Goal: Task Accomplishment & Management: Manage account settings

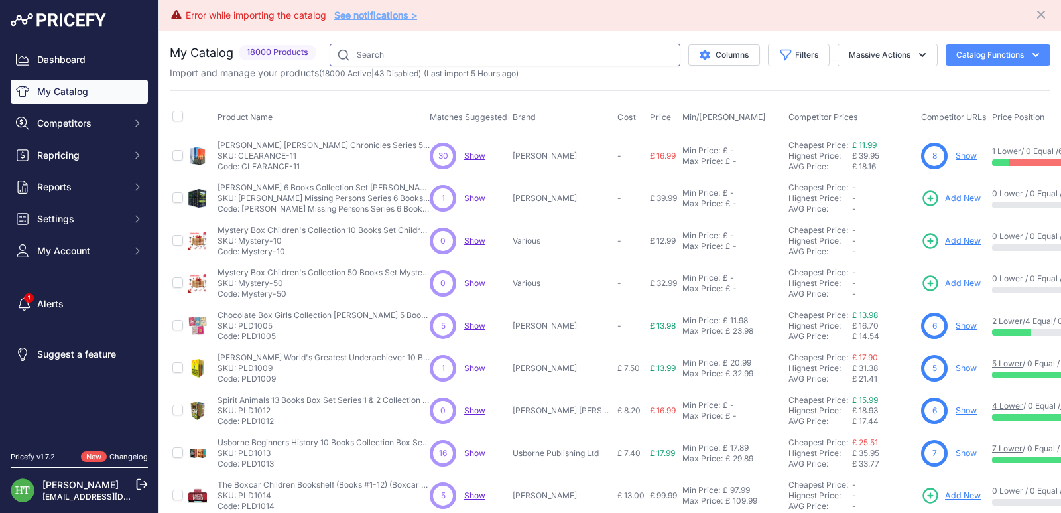
click at [508, 62] on input "text" at bounding box center [505, 55] width 351 height 23
paste input "[PERSON_NAME] Big Steps"
type input "[PERSON_NAME] Big Steps"
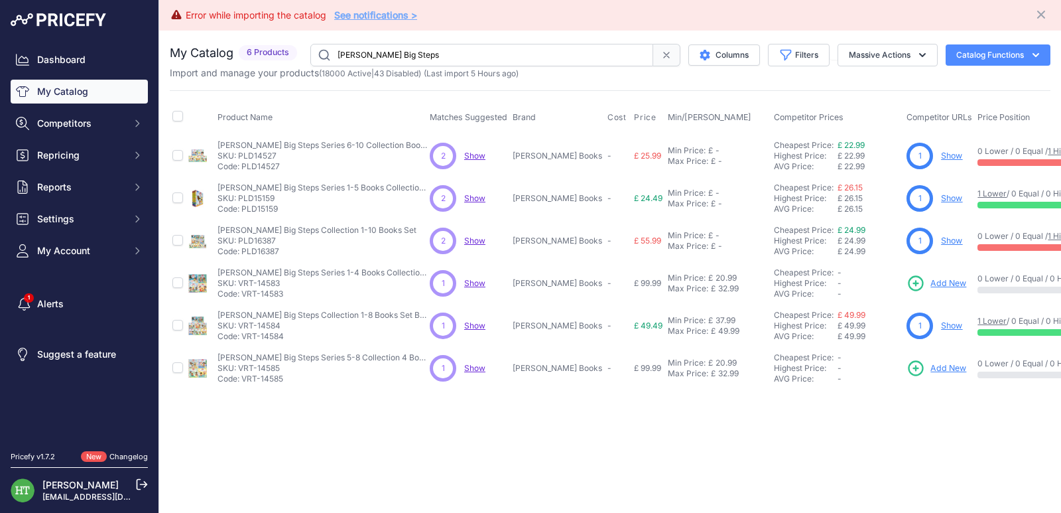
click at [941, 153] on link "Show" at bounding box center [951, 156] width 21 height 10
drag, startPoint x: 922, startPoint y: 241, endPoint x: 905, endPoint y: 243, distance: 18.1
click at [941, 241] on link "Show" at bounding box center [951, 240] width 21 height 10
click at [941, 325] on link "Show" at bounding box center [951, 325] width 21 height 10
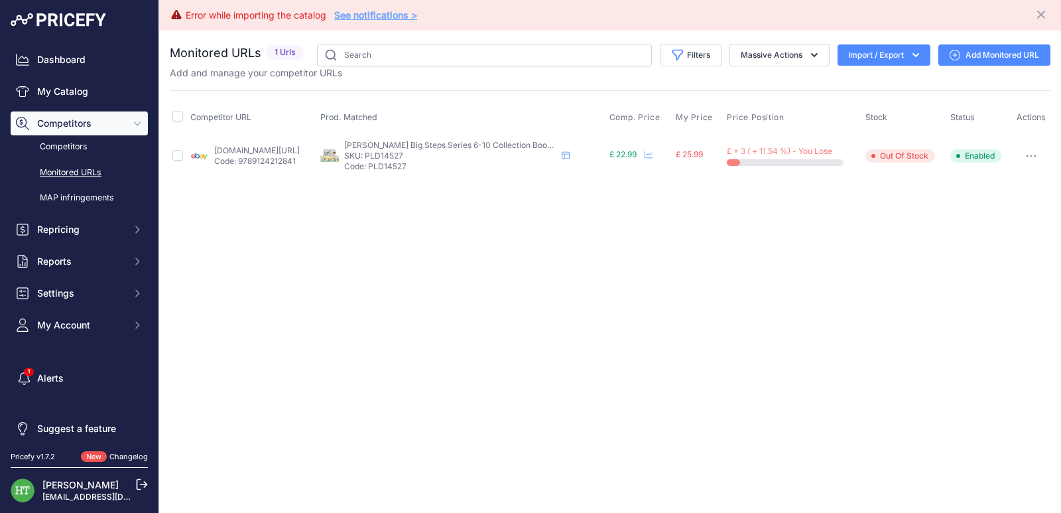
click at [1034, 126] on th "Actions" at bounding box center [1030, 117] width 39 height 33
click at [1032, 155] on icon "button" at bounding box center [1031, 155] width 1 height 1
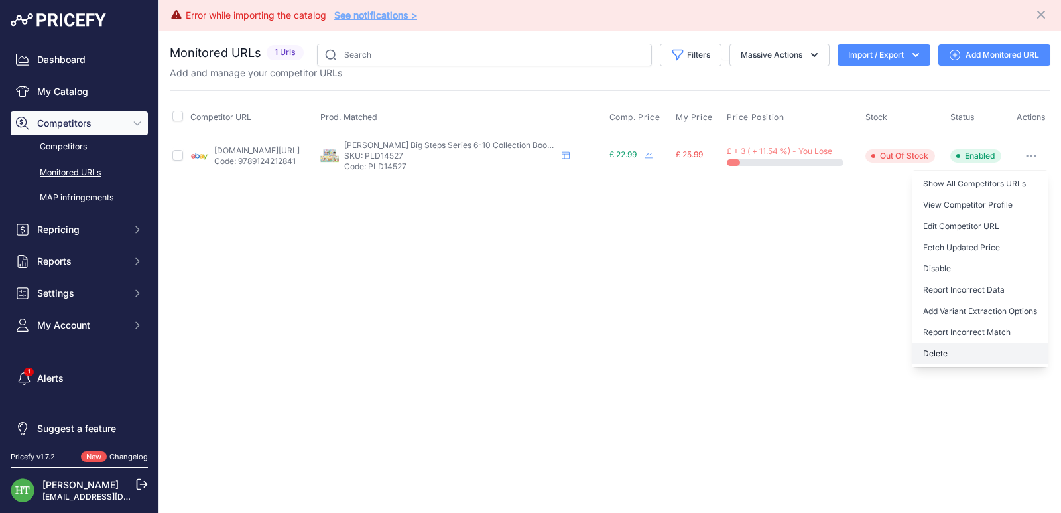
click at [932, 354] on button "Delete" at bounding box center [979, 353] width 135 height 21
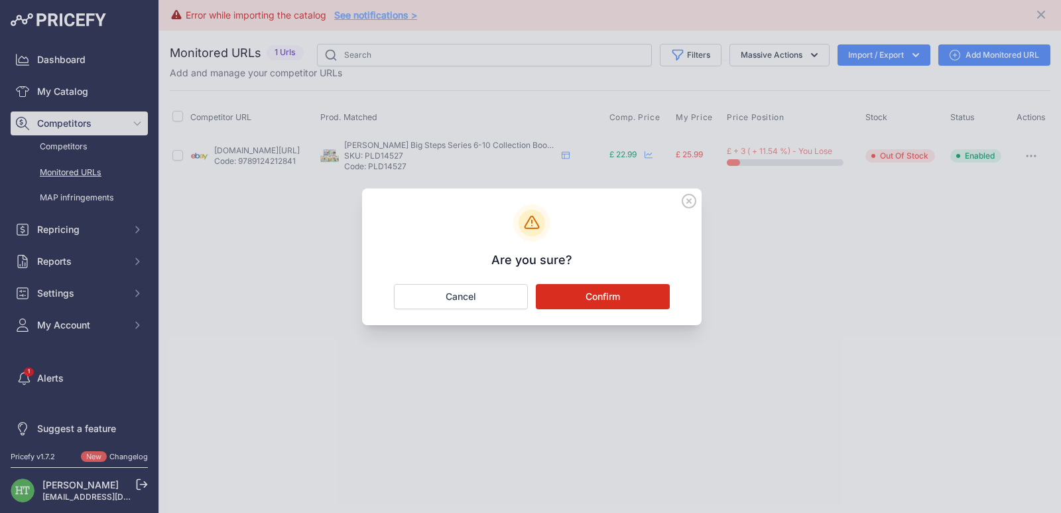
click at [612, 293] on button "Confirm" at bounding box center [603, 296] width 134 height 25
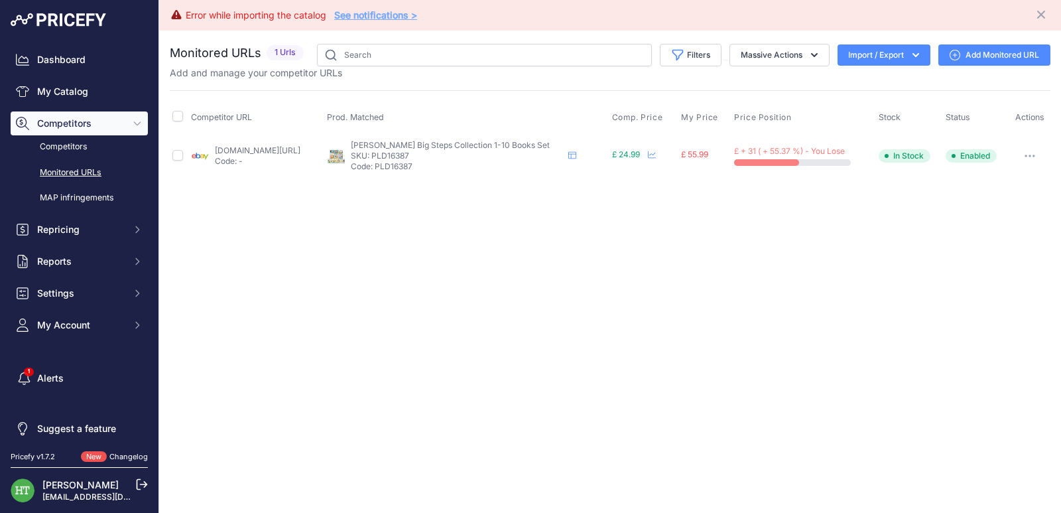
click at [1029, 156] on icon "button" at bounding box center [1030, 156] width 11 height 3
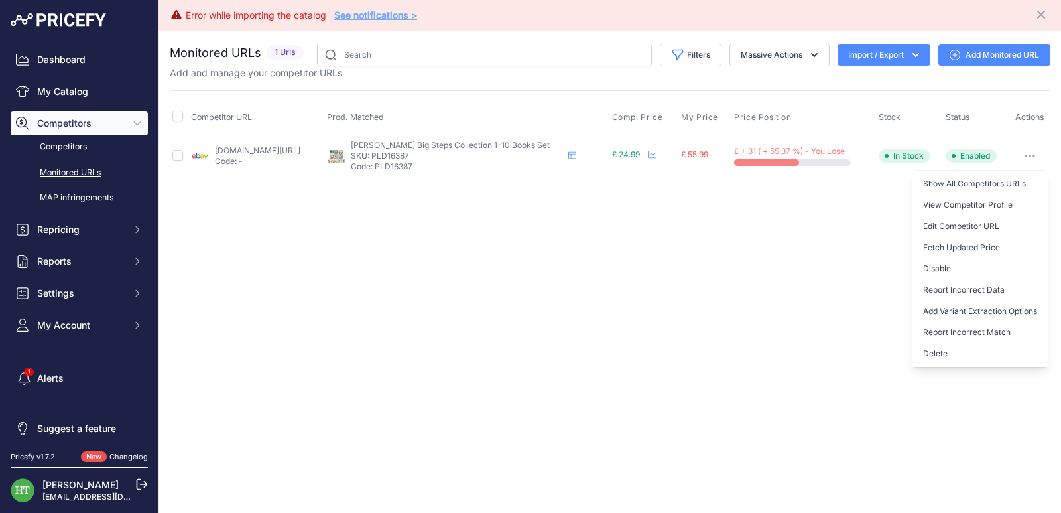
drag, startPoint x: 949, startPoint y: 350, endPoint x: 912, endPoint y: 347, distance: 36.6
click at [948, 351] on button "Delete" at bounding box center [979, 353] width 135 height 21
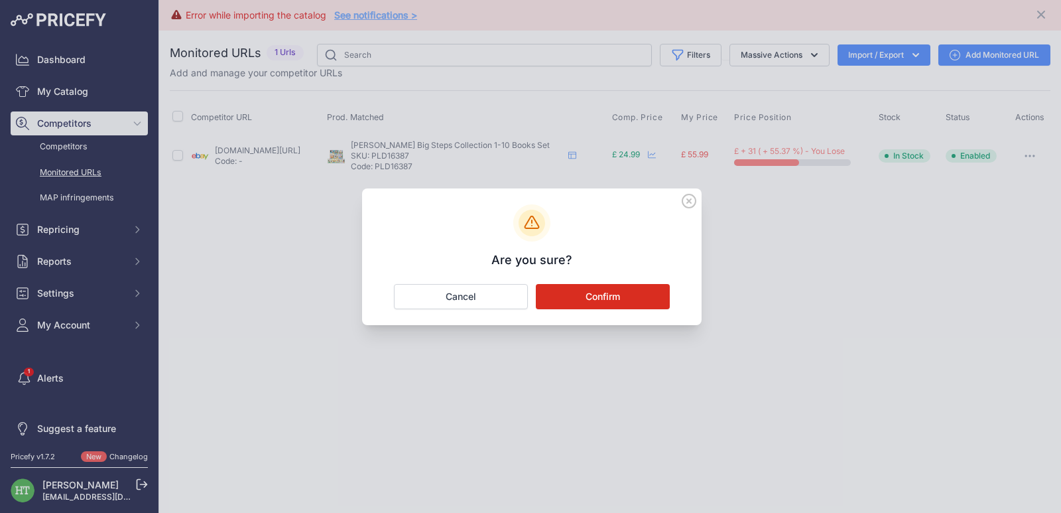
click at [607, 296] on button "Confirm" at bounding box center [603, 296] width 134 height 25
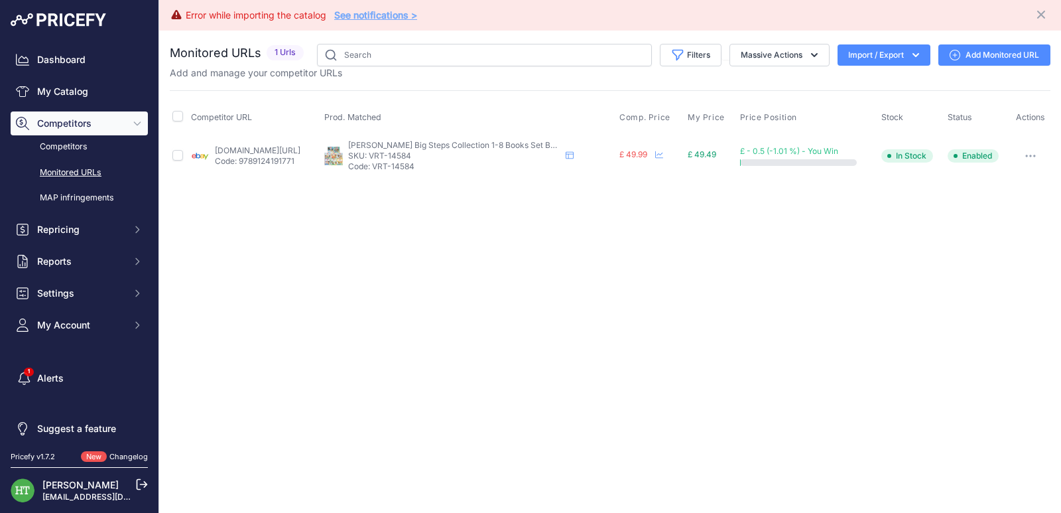
click at [1031, 158] on button "button" at bounding box center [1030, 156] width 27 height 19
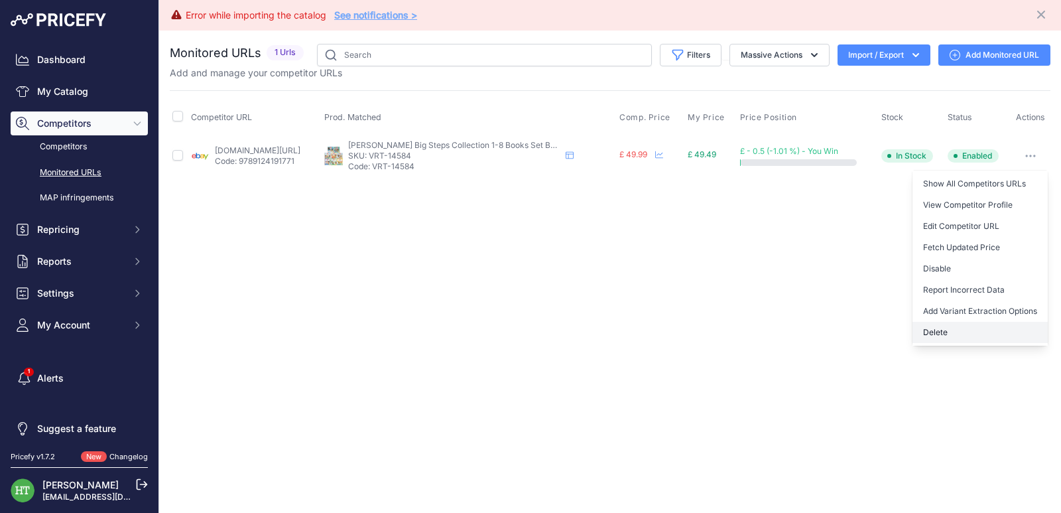
click at [933, 336] on button "Delete" at bounding box center [979, 332] width 135 height 21
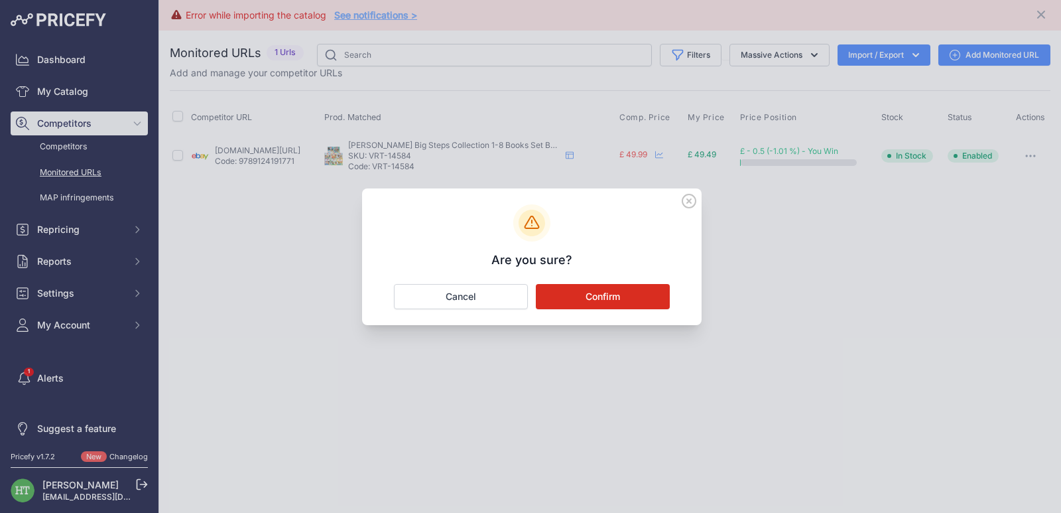
click at [648, 298] on button "Confirm" at bounding box center [603, 296] width 134 height 25
